Goal: Navigation & Orientation: Find specific page/section

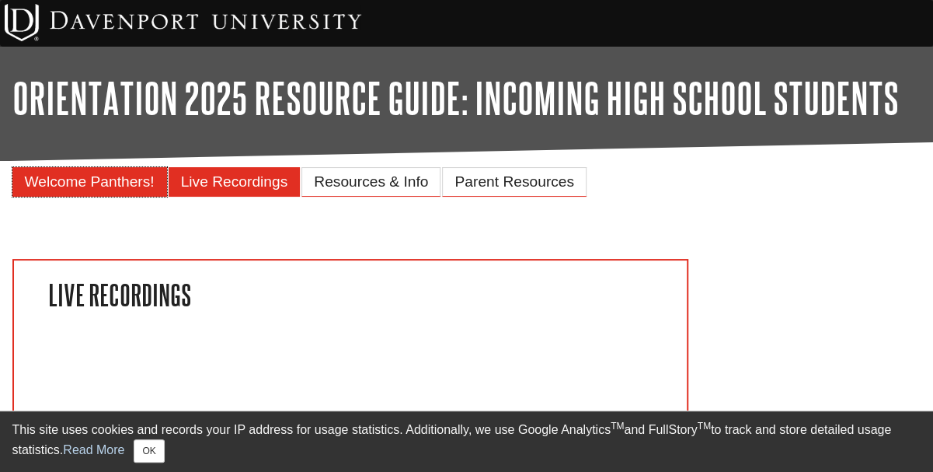
click at [137, 183] on span "Welcome Panthers!" at bounding box center [90, 181] width 130 height 16
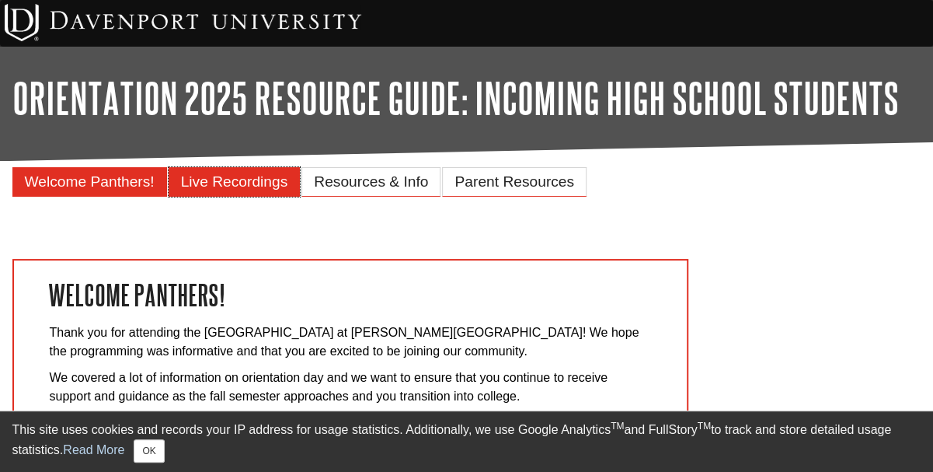
click at [266, 187] on span "Live Recordings" at bounding box center [234, 181] width 107 height 16
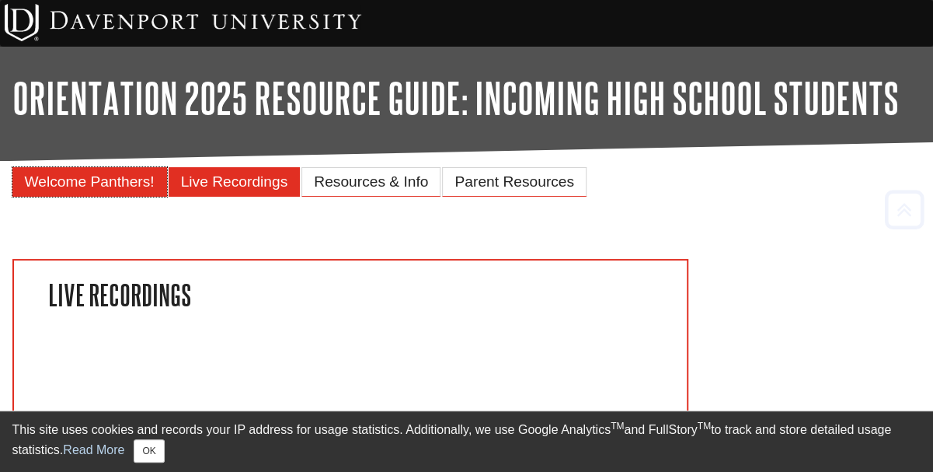
click at [95, 176] on span "Welcome Panthers!" at bounding box center [90, 181] width 130 height 16
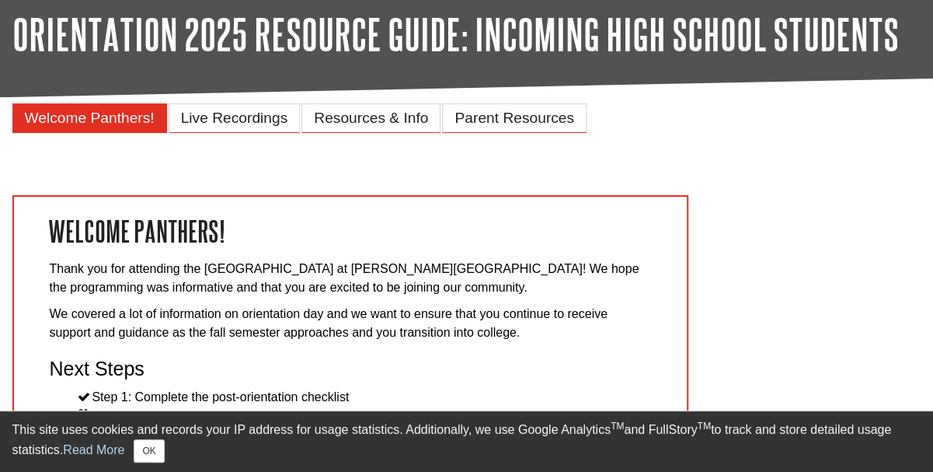
scroll to position [78, 0]
